Goal: Check status: Check status

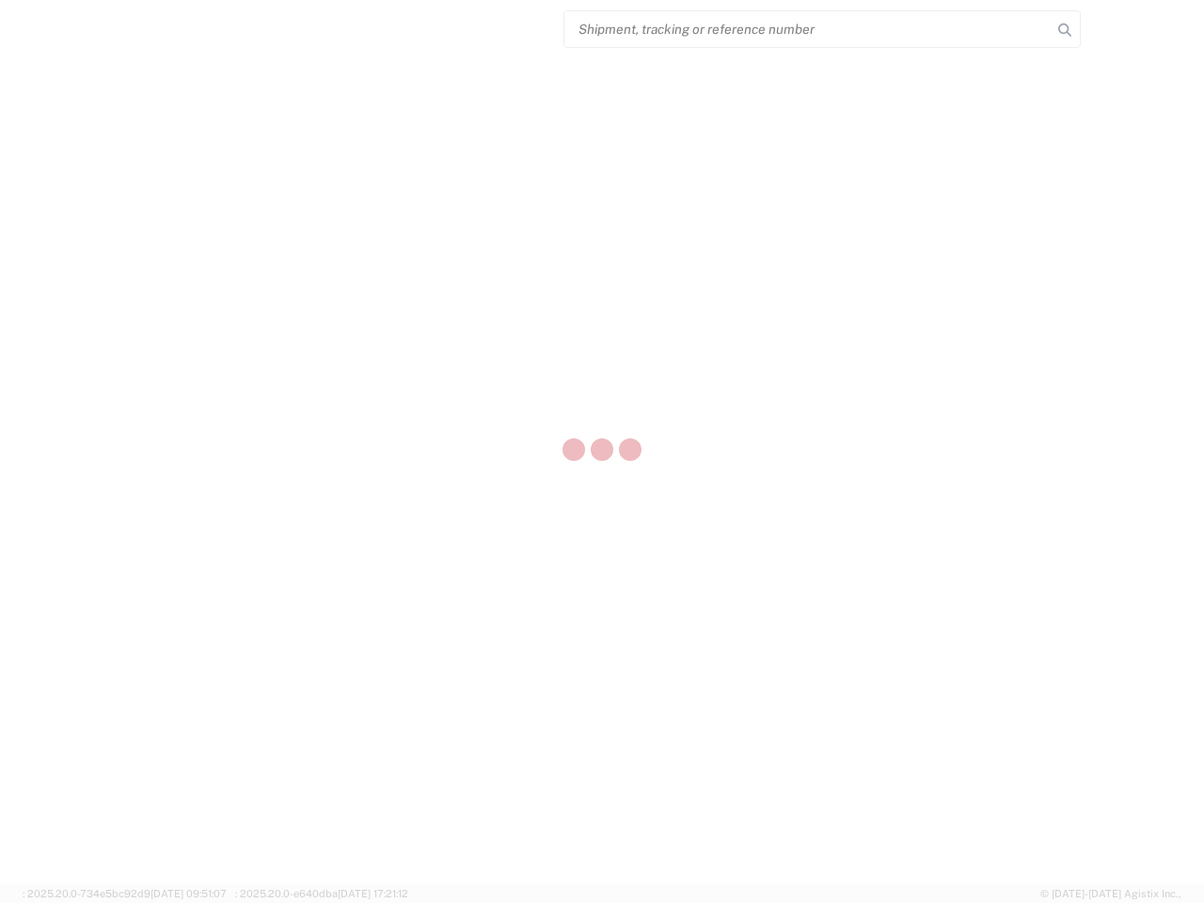
select select "US"
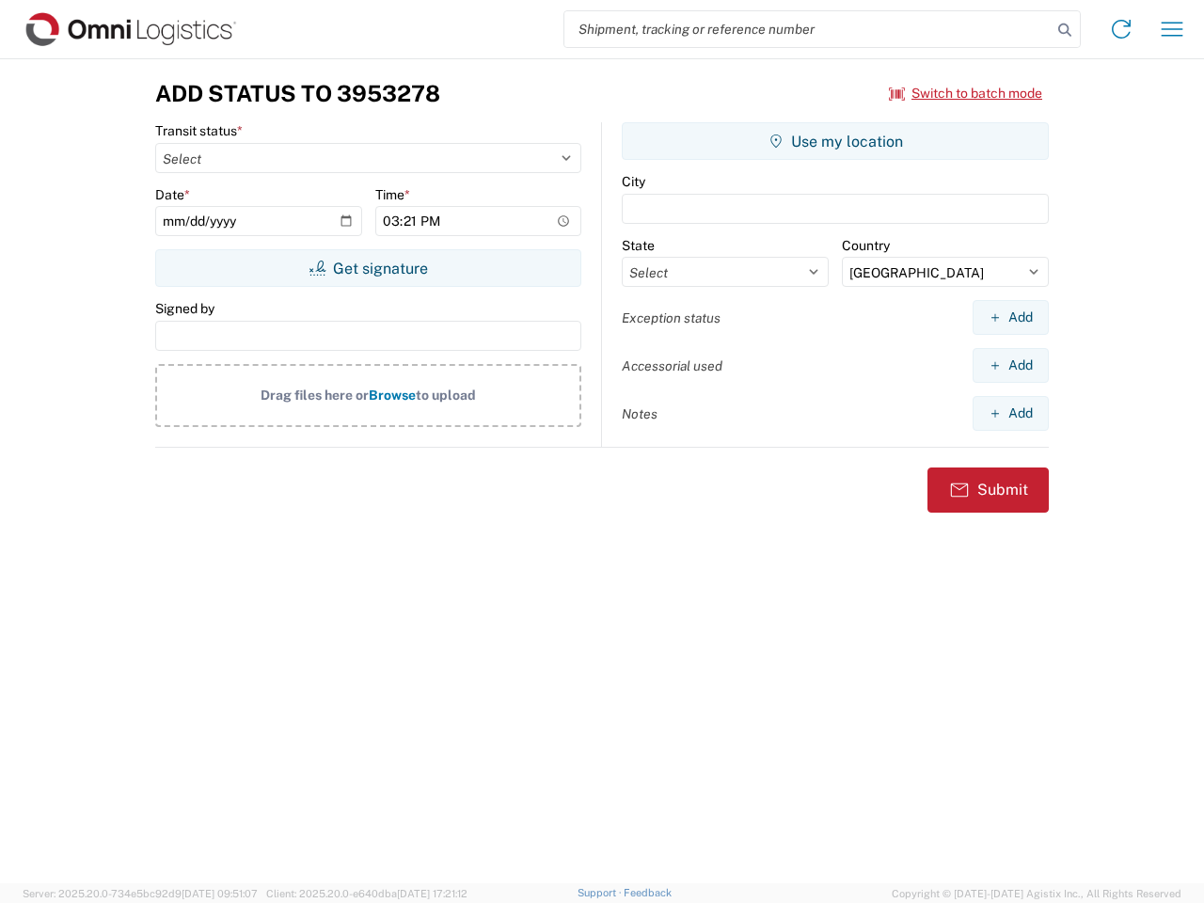
click at [808, 29] on input "search" at bounding box center [807, 29] width 487 height 36
click at [1065, 30] on icon at bounding box center [1065, 30] width 26 height 26
click at [1121, 29] on icon at bounding box center [1121, 29] width 30 height 30
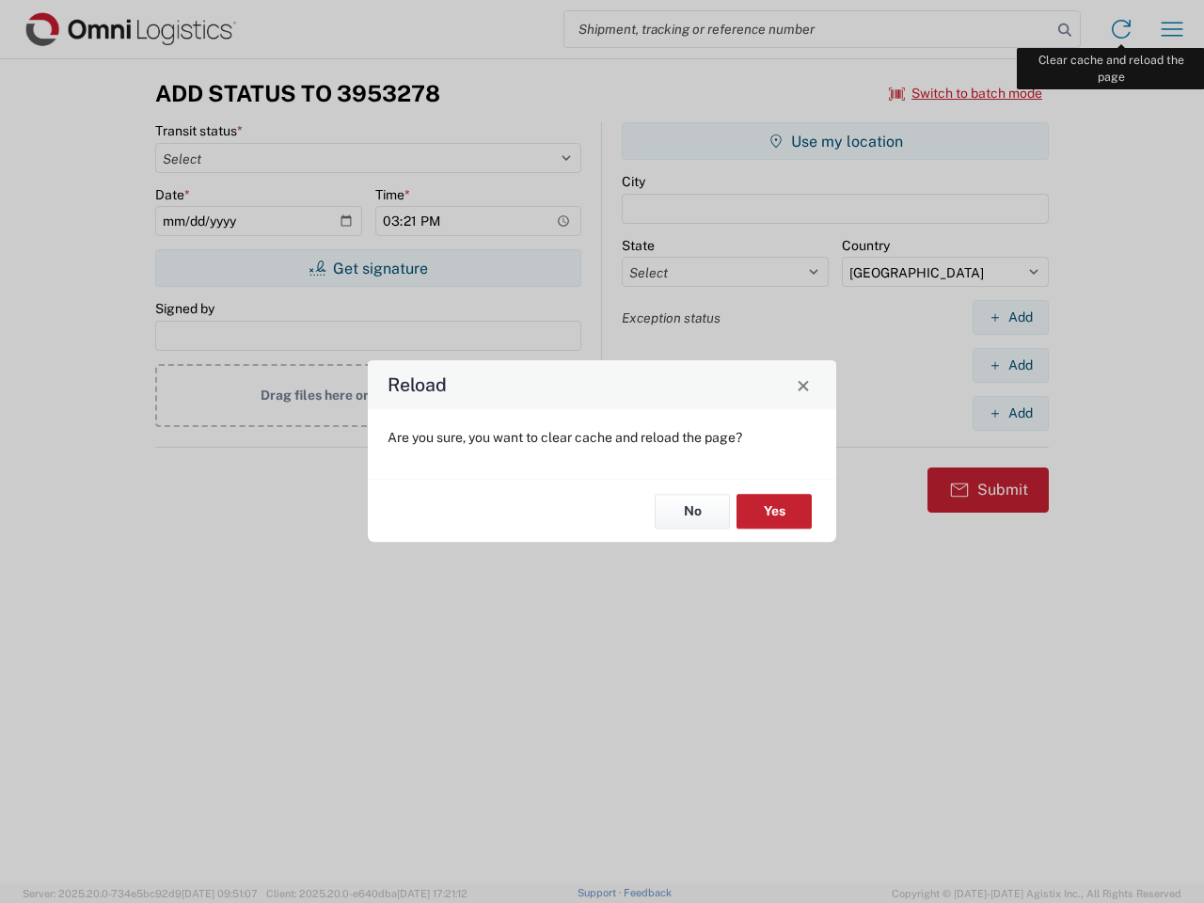
click at [1172, 29] on div "Reload Are you sure, you want to clear cache and reload the page? No Yes" at bounding box center [602, 451] width 1204 height 903
click at [966, 93] on div "Reload Are you sure, you want to clear cache and reload the page? No Yes" at bounding box center [602, 451] width 1204 height 903
click at [368, 268] on div "Reload Are you sure, you want to clear cache and reload the page? No Yes" at bounding box center [602, 451] width 1204 height 903
click at [835, 141] on div "Reload Are you sure, you want to clear cache and reload the page? No Yes" at bounding box center [602, 451] width 1204 height 903
click at [1010, 317] on div "Reload Are you sure, you want to clear cache and reload the page? No Yes" at bounding box center [602, 451] width 1204 height 903
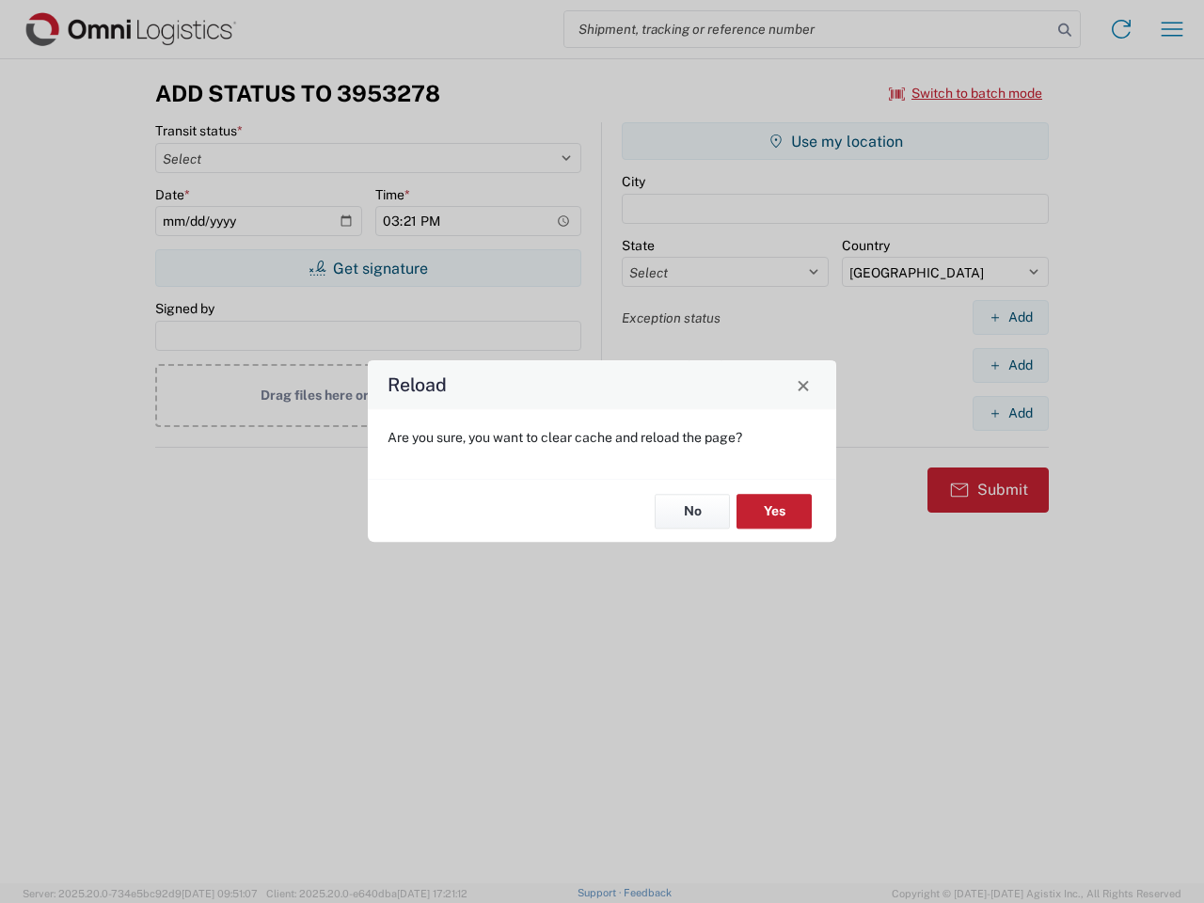
click at [1010, 365] on div "Reload Are you sure, you want to clear cache and reload the page? No Yes" at bounding box center [602, 451] width 1204 height 903
click at [1010, 413] on div "Reload Are you sure, you want to clear cache and reload the page? No Yes" at bounding box center [602, 451] width 1204 height 903
